Goal: Navigation & Orientation: Find specific page/section

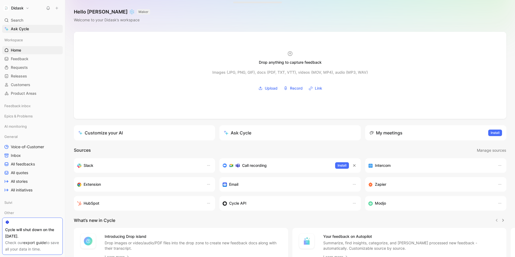
scroll to position [13, 0]
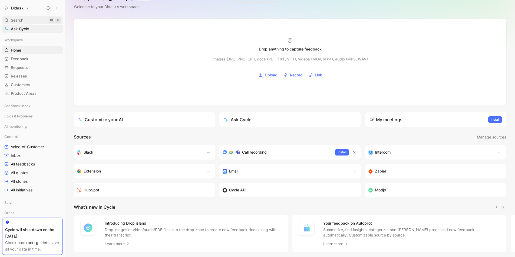
click at [18, 20] on span "Search" at bounding box center [17, 20] width 12 height 6
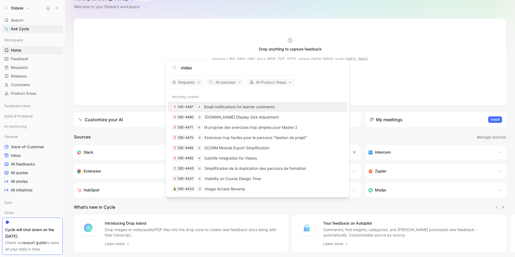
type input "video"
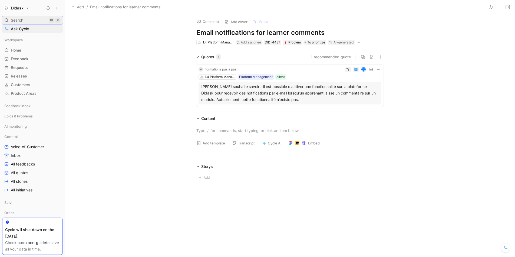
click at [29, 21] on div "Search ⌘ K" at bounding box center [32, 20] width 61 height 8
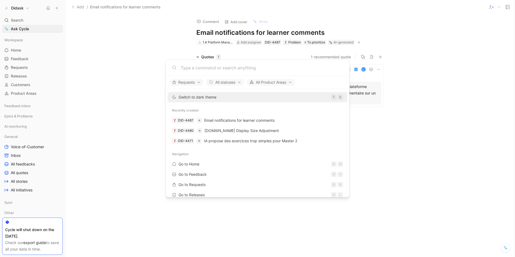
click at [23, 29] on body "Didask Search ⌘ K Ask Cycle Workspace Home G then H Feedback G then F Requests …" at bounding box center [257, 128] width 515 height 257
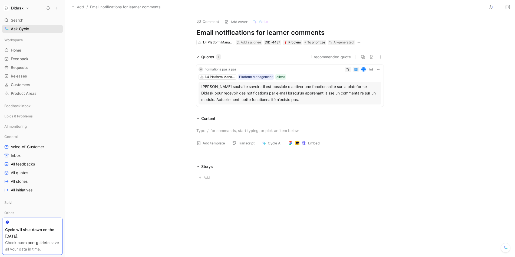
click at [18, 29] on span "Ask Cycle" at bounding box center [20, 29] width 18 height 6
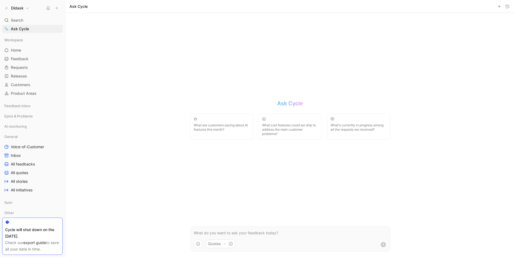
click at [238, 233] on p at bounding box center [290, 233] width 193 height 6
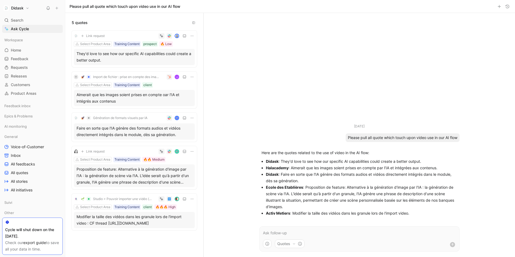
click at [317, 232] on p at bounding box center [359, 233] width 193 height 6
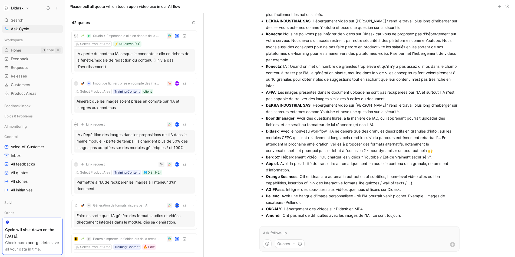
click at [15, 51] on span "Home" at bounding box center [16, 50] width 10 height 5
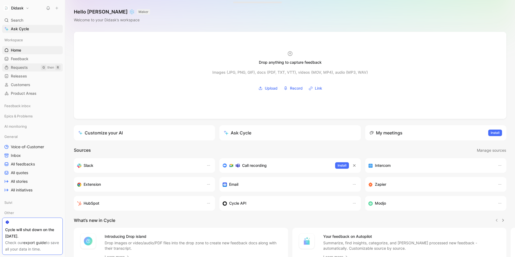
click at [20, 68] on span "Requests" at bounding box center [19, 67] width 17 height 5
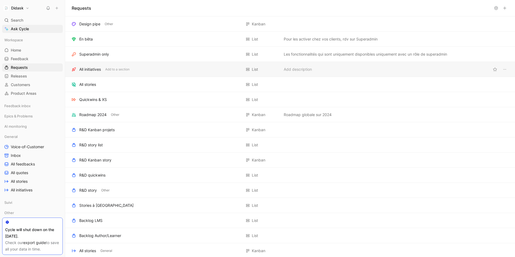
click at [98, 72] on div "All initiatives" at bounding box center [90, 69] width 22 height 6
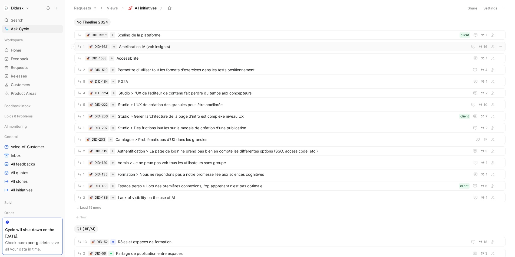
click at [219, 50] on div "1 DID-1621 Amélioration IA (voir insights) 16" at bounding box center [289, 46] width 431 height 9
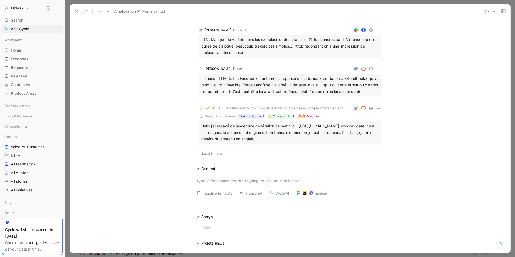
scroll to position [332, 0]
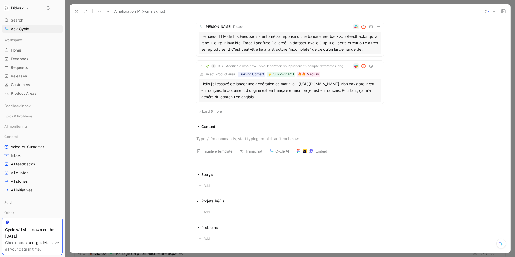
click at [207, 126] on div "Content" at bounding box center [208, 127] width 14 height 6
click at [205, 110] on span "Load 6 more" at bounding box center [212, 111] width 20 height 4
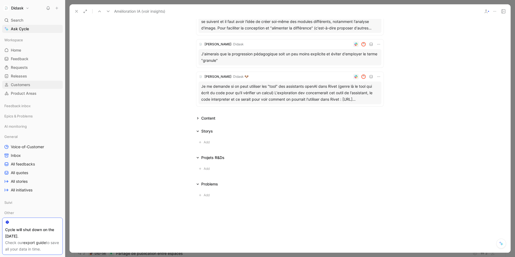
scroll to position [27, 0]
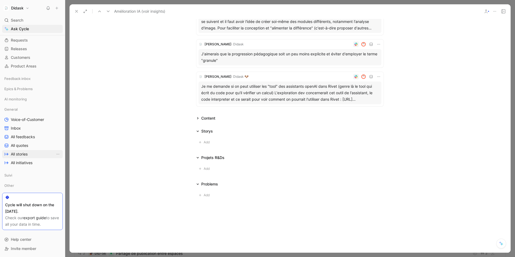
click at [23, 153] on span "All stories" at bounding box center [19, 154] width 17 height 5
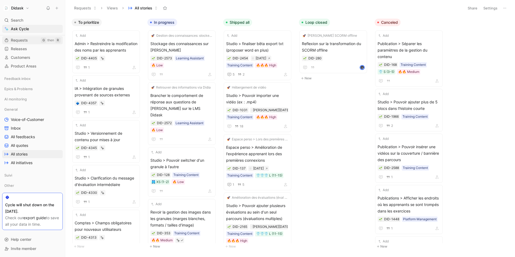
click at [21, 41] on span "Requests" at bounding box center [19, 40] width 17 height 5
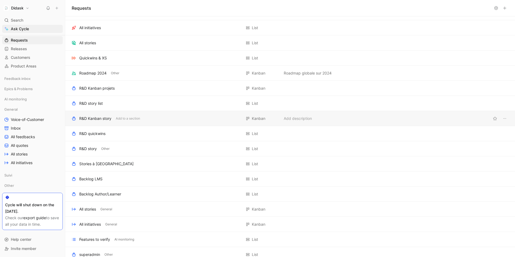
scroll to position [136, 0]
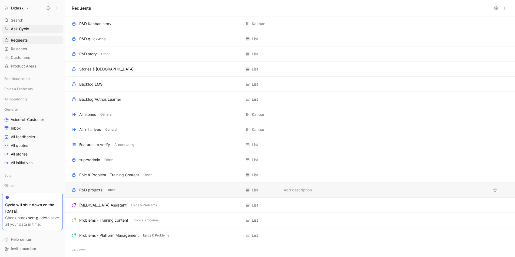
click at [117, 192] on div "R&D projects Other" at bounding box center [157, 190] width 170 height 6
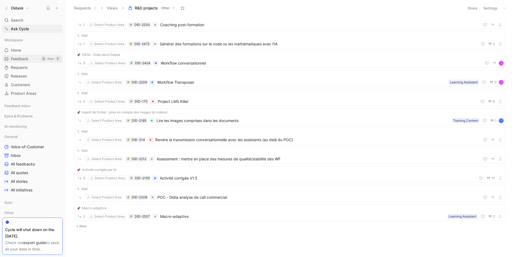
click at [22, 60] on span "Feedback" at bounding box center [20, 58] width 18 height 5
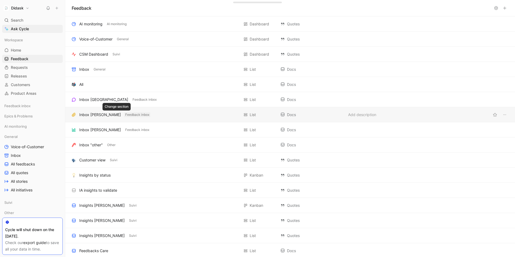
click at [125, 115] on span "Feedback inbox" at bounding box center [137, 114] width 24 height 5
click at [84, 116] on div "Inbox [PERSON_NAME]" at bounding box center [100, 115] width 42 height 6
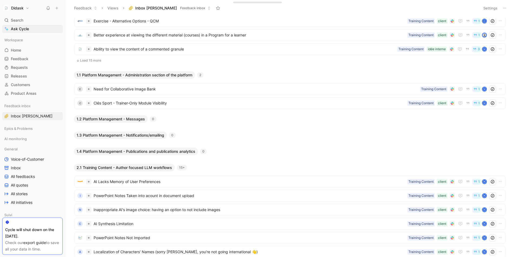
scroll to position [454, 0]
